Goal: Transaction & Acquisition: Subscribe to service/newsletter

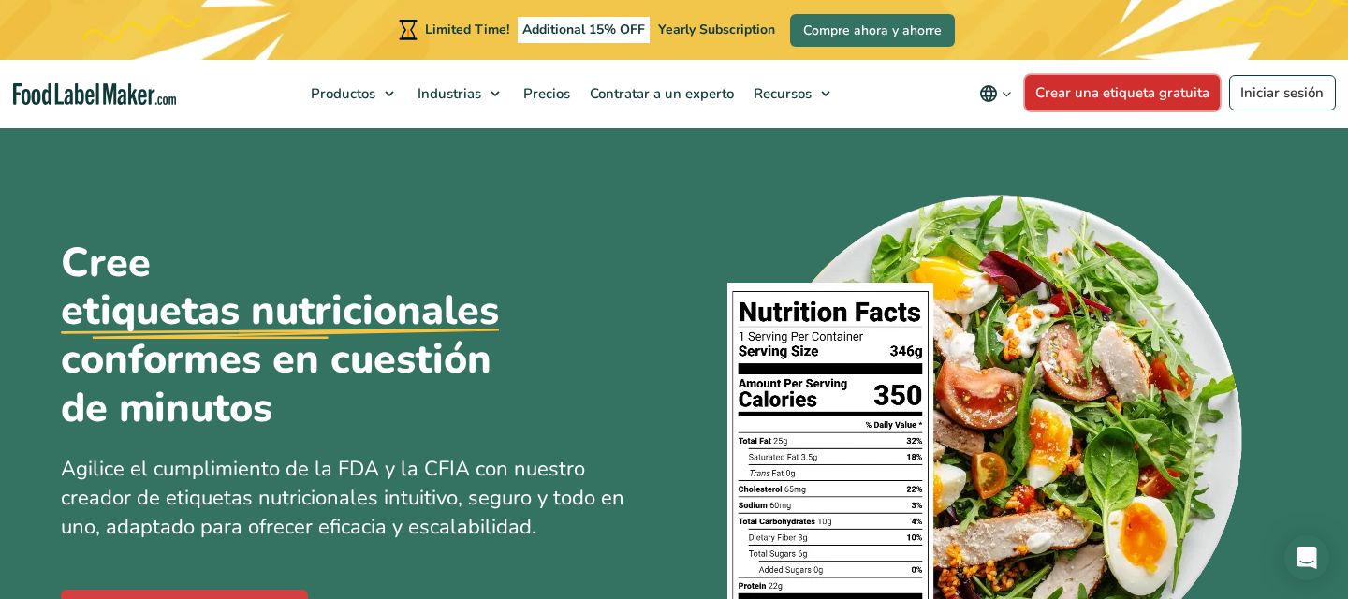
click at [1116, 95] on link "Crear una etiqueta gratuita" at bounding box center [1123, 93] width 196 height 36
